Goal: Find specific page/section: Find specific page/section

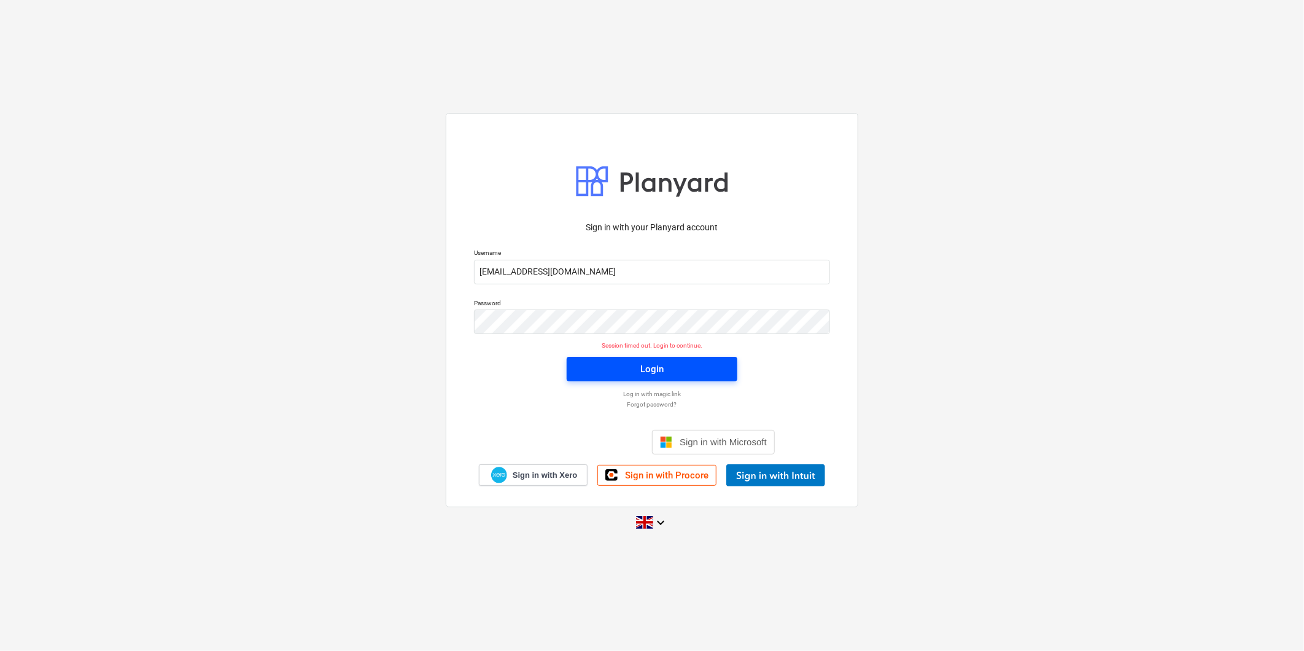
click at [602, 358] on button "Login" at bounding box center [651, 369] width 171 height 25
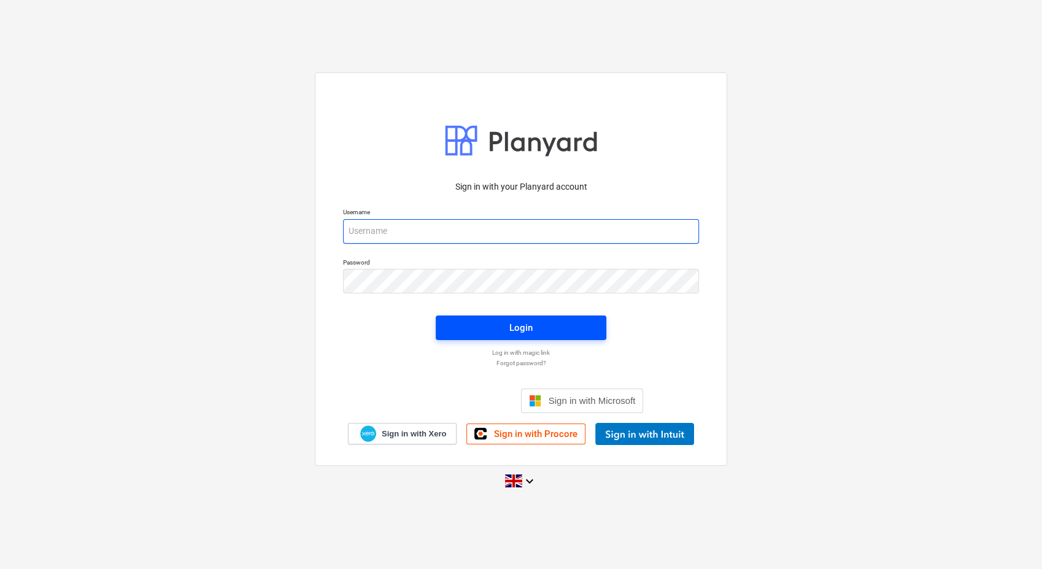
type input "[EMAIL_ADDRESS][DOMAIN_NAME]"
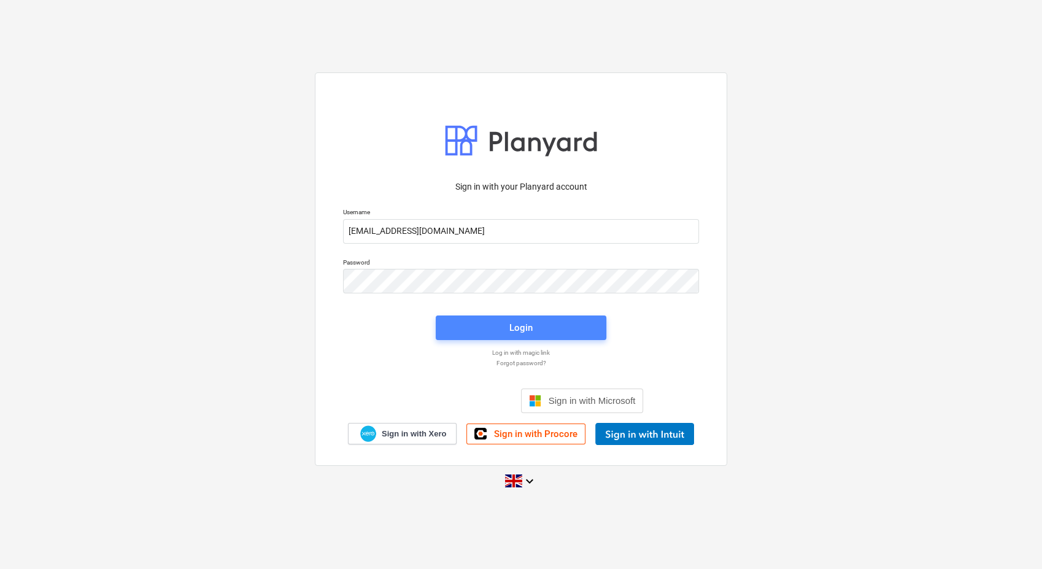
click at [486, 325] on span "Login" at bounding box center [520, 328] width 141 height 16
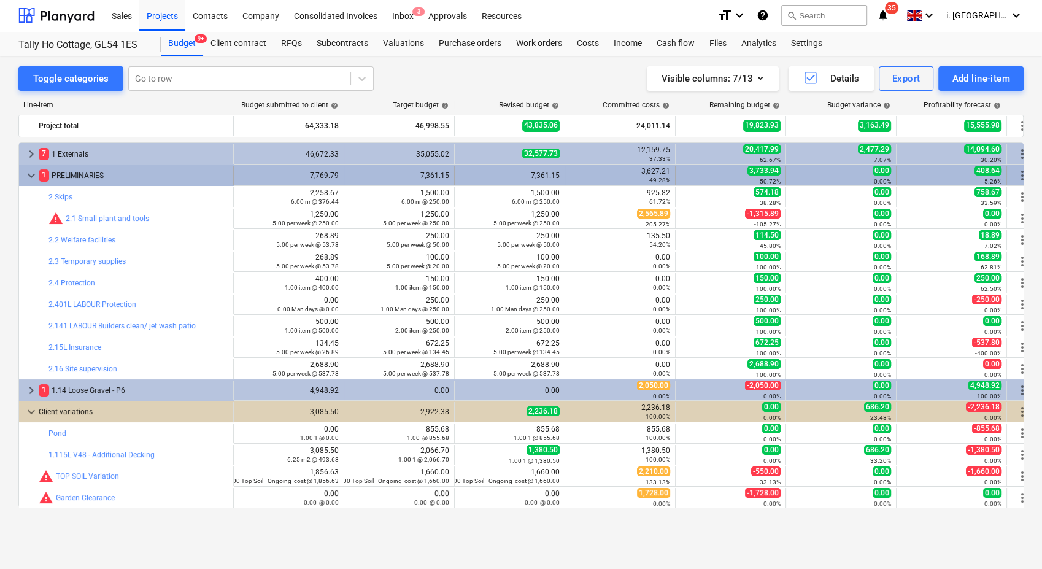
click at [28, 170] on span "keyboard_arrow_down" at bounding box center [31, 175] width 15 height 15
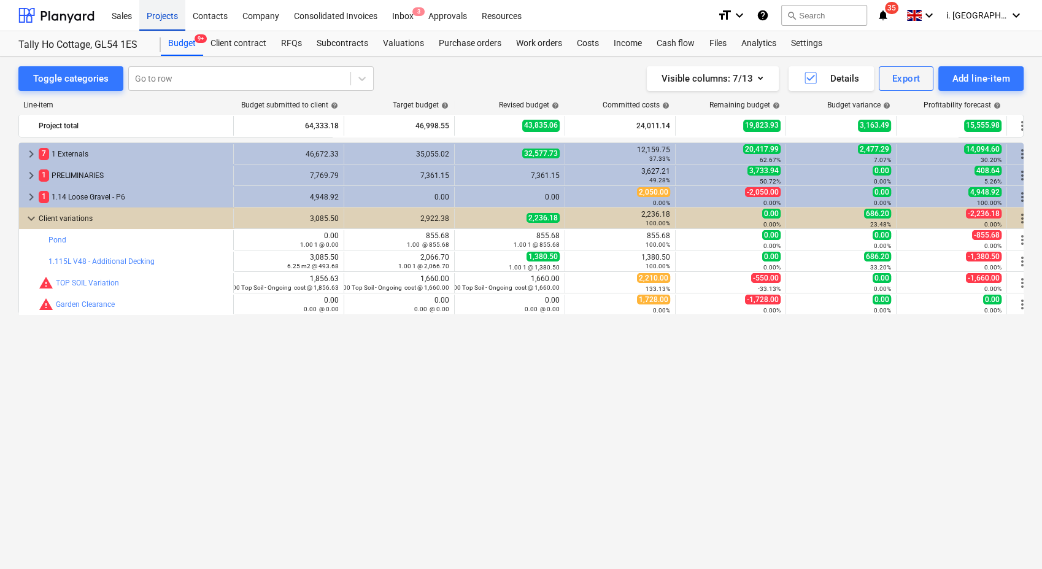
click at [171, 14] on div "Projects" at bounding box center [162, 14] width 46 height 31
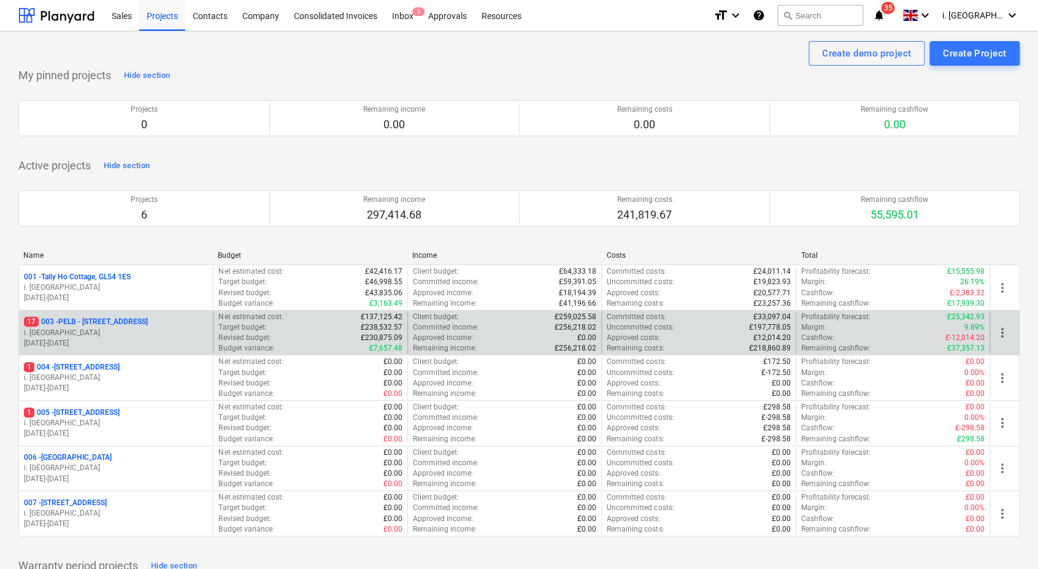
click at [118, 327] on p "17 003 - PELB - Castle lane, Moreton Valence, GL2 7NE" at bounding box center [86, 322] width 124 height 10
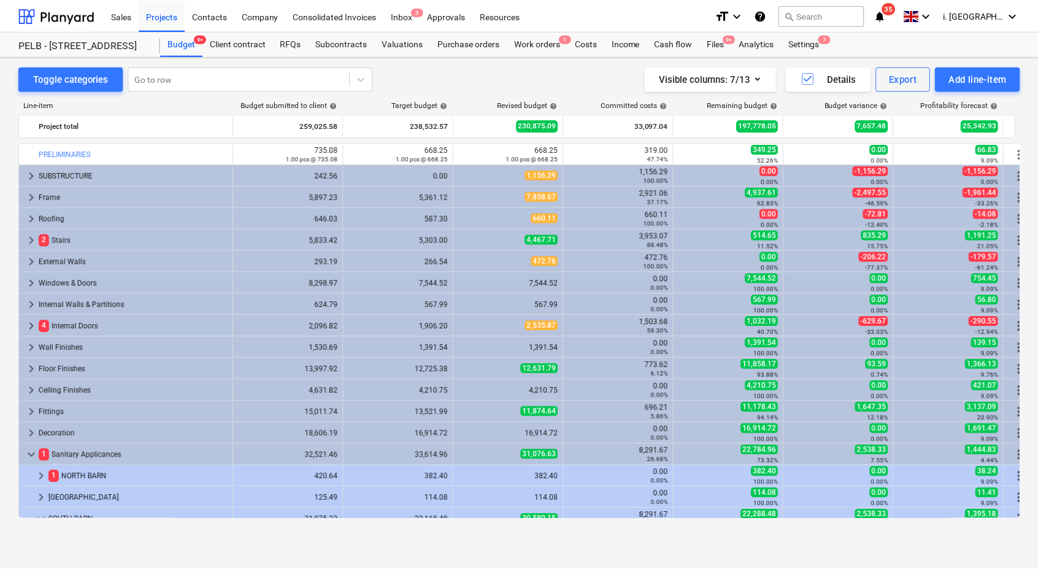
scroll to position [114, 0]
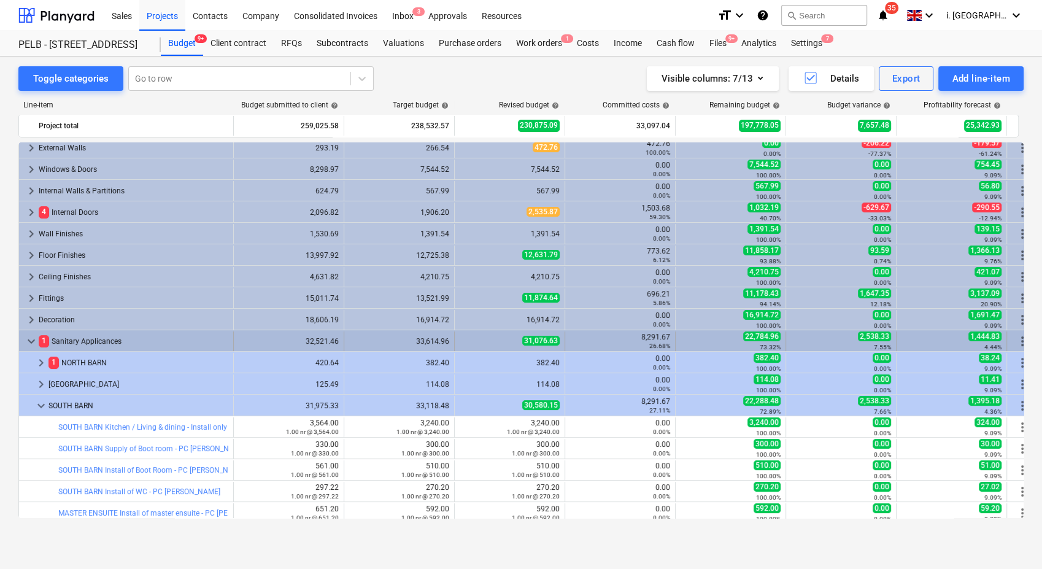
click at [32, 344] on span "keyboard_arrow_down" at bounding box center [31, 341] width 15 height 15
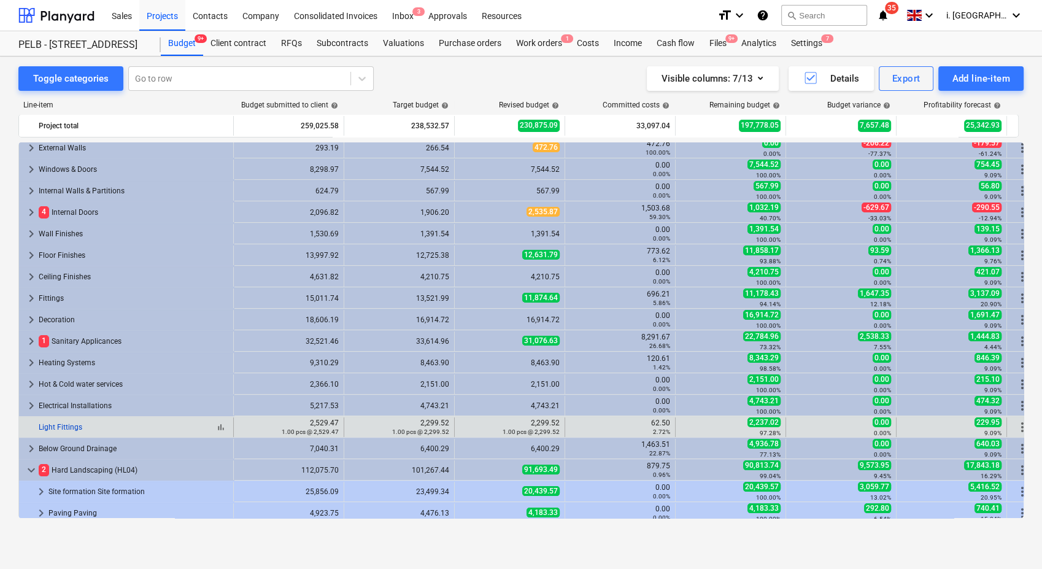
click at [54, 427] on link "Light Fittings" at bounding box center [61, 427] width 44 height 9
